Goal: Information Seeking & Learning: Learn about a topic

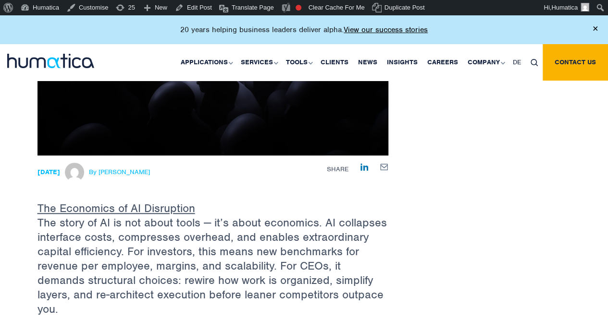
scroll to position [336, 0]
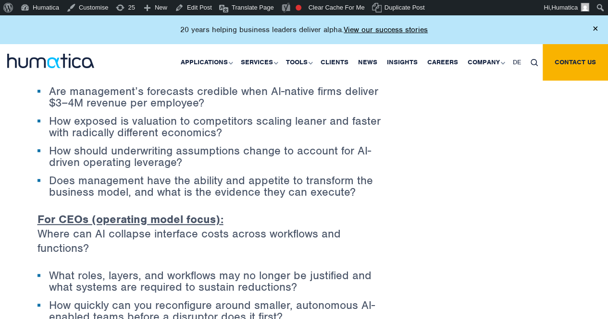
scroll to position [1969, 0]
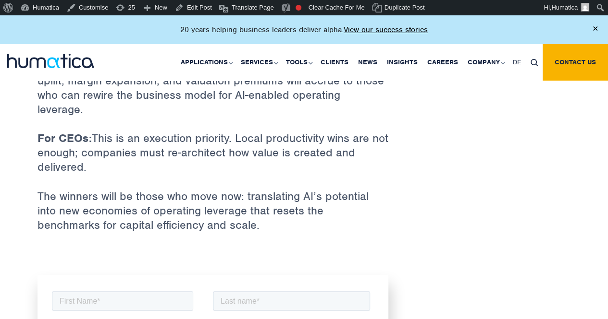
scroll to position [2353, 0]
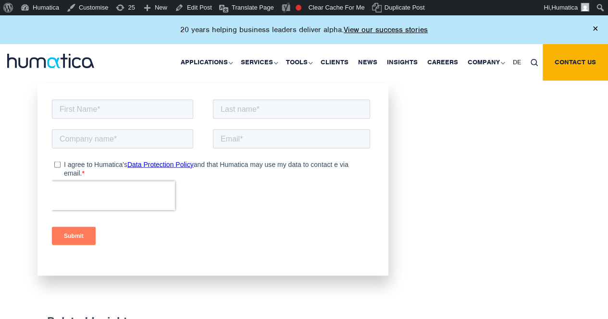
scroll to position [2737, 0]
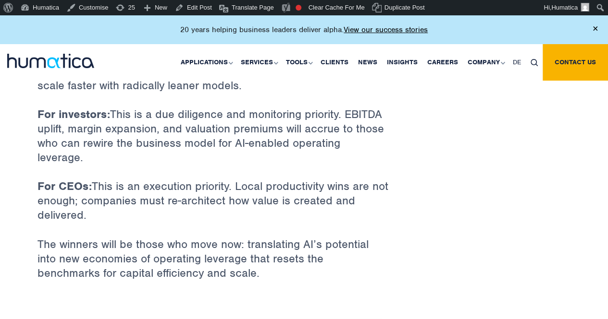
scroll to position [2353, 0]
